Goal: Navigation & Orientation: Find specific page/section

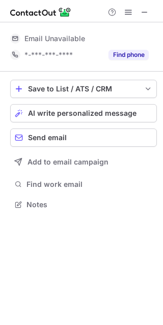
scroll to position [198, 163]
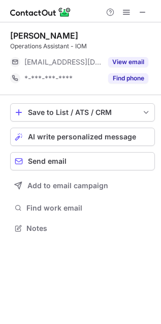
scroll to position [221, 161]
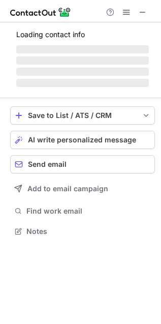
scroll to position [221, 161]
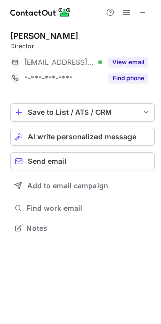
scroll to position [221, 161]
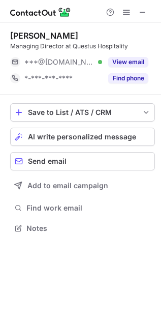
scroll to position [221, 161]
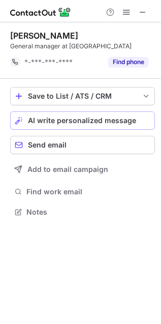
scroll to position [5, 5]
click at [143, 14] on span at bounding box center [143, 12] width 8 height 8
click at [142, 14] on span at bounding box center [143, 12] width 8 height 8
